Goal: Task Accomplishment & Management: Complete application form

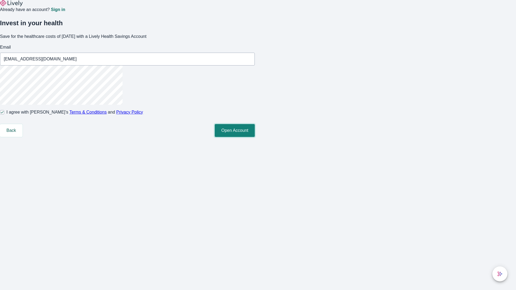
click at [255, 137] on button "Open Account" at bounding box center [235, 130] width 40 height 13
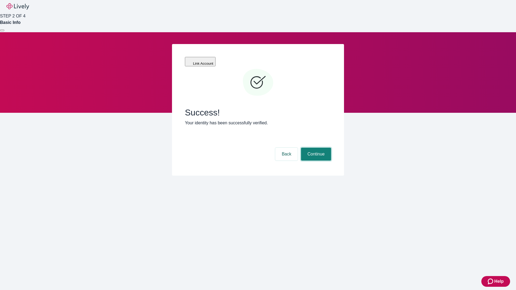
click at [315, 148] on button "Continue" at bounding box center [316, 154] width 30 height 13
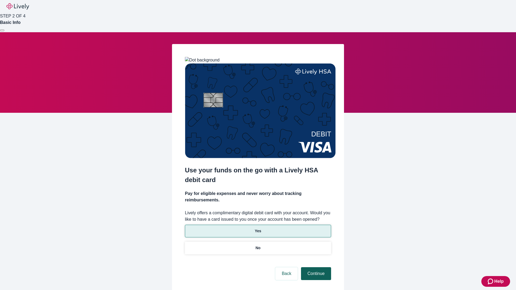
click at [258, 228] on p "Yes" at bounding box center [258, 231] width 6 height 6
click at [315, 267] on button "Continue" at bounding box center [316, 273] width 30 height 13
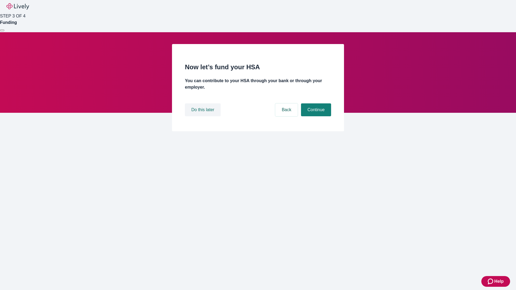
click at [203, 116] on button "Do this later" at bounding box center [203, 109] width 36 height 13
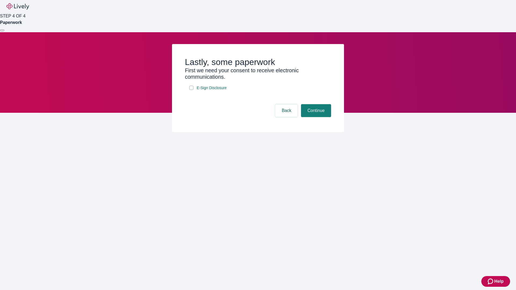
click at [191, 90] on input "E-Sign Disclosure" at bounding box center [191, 88] width 4 height 4
checkbox input "true"
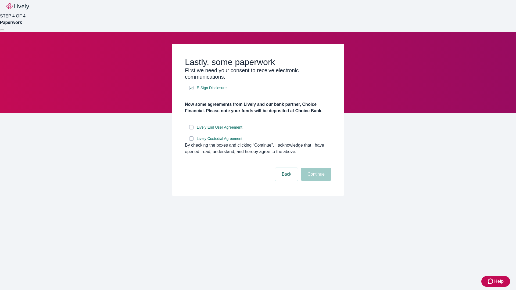
click at [191, 129] on input "Lively End User Agreement" at bounding box center [191, 127] width 4 height 4
checkbox input "true"
click at [191, 141] on input "Lively Custodial Agreement" at bounding box center [191, 138] width 4 height 4
checkbox input "true"
click at [315, 181] on button "Continue" at bounding box center [316, 174] width 30 height 13
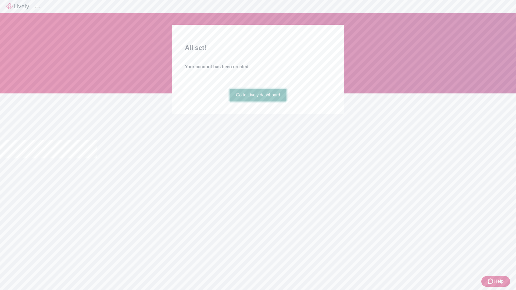
click at [258, 102] on link "Go to Lively dashboard" at bounding box center [257, 95] width 57 height 13
